Goal: Find specific page/section: Find specific page/section

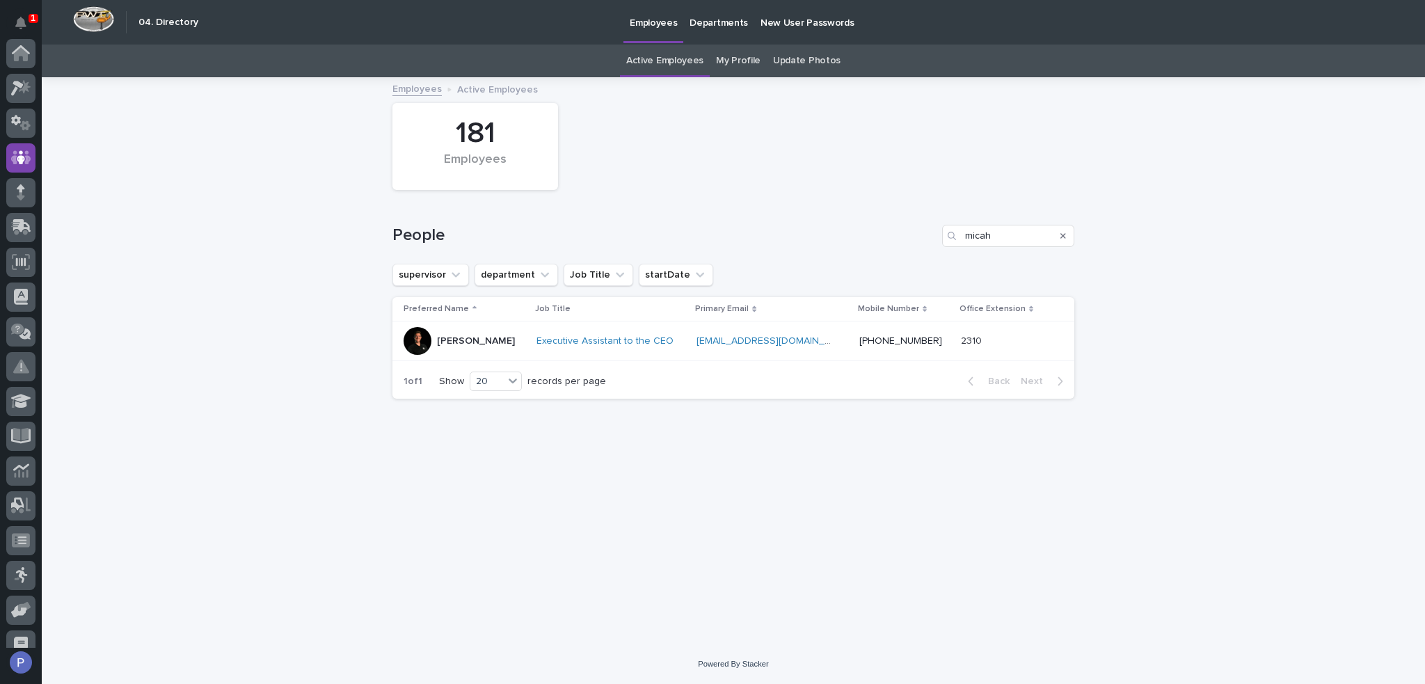
scroll to position [104, 0]
click at [982, 233] on input "micah" at bounding box center [1008, 236] width 132 height 22
type input "marc"
click at [472, 340] on p "[PERSON_NAME]" at bounding box center [476, 341] width 78 height 12
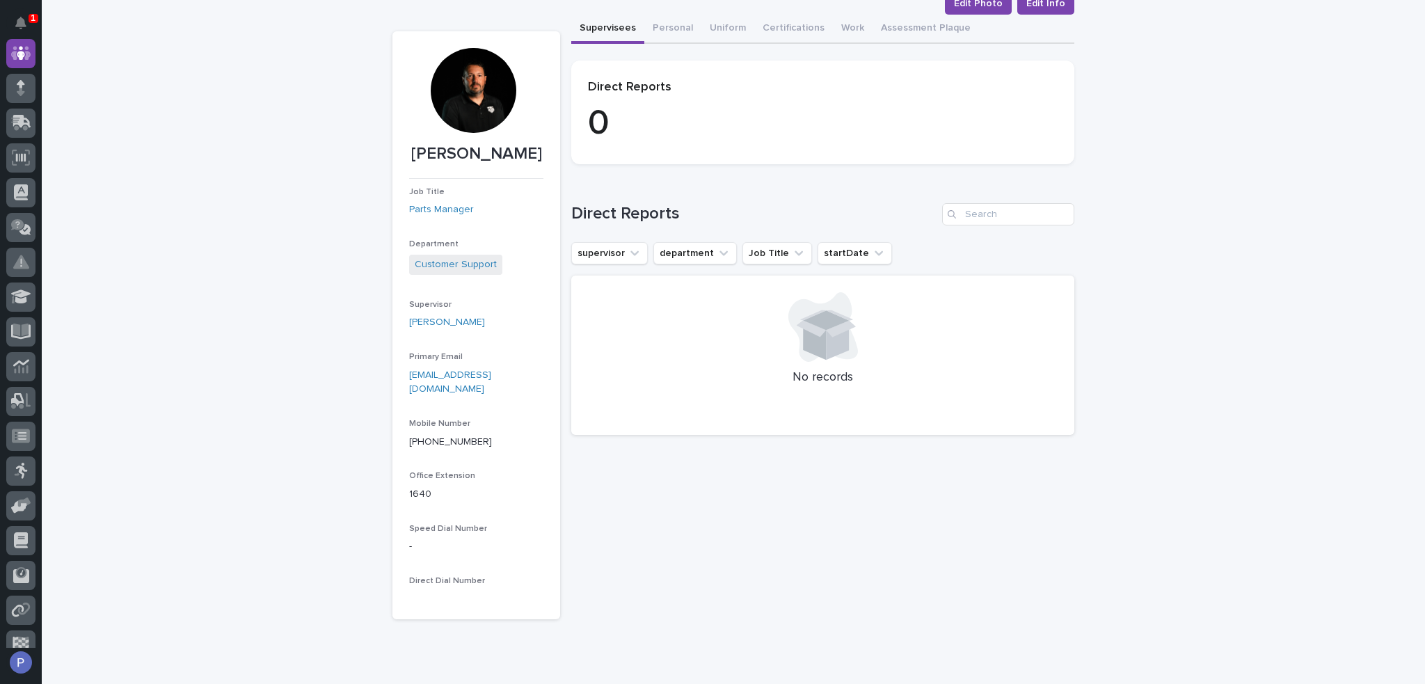
scroll to position [144, 0]
